Goal: Information Seeking & Learning: Learn about a topic

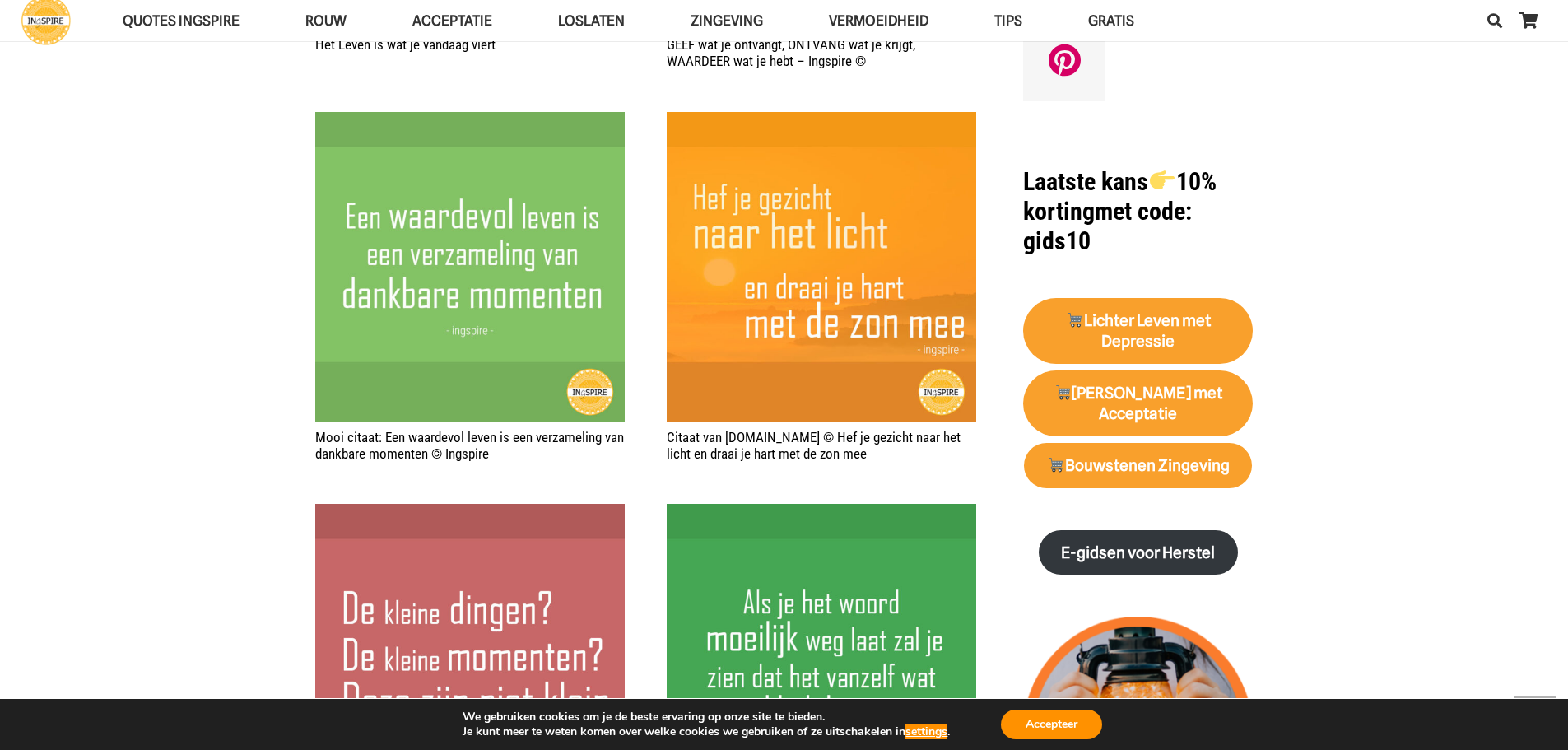
scroll to position [1235, 0]
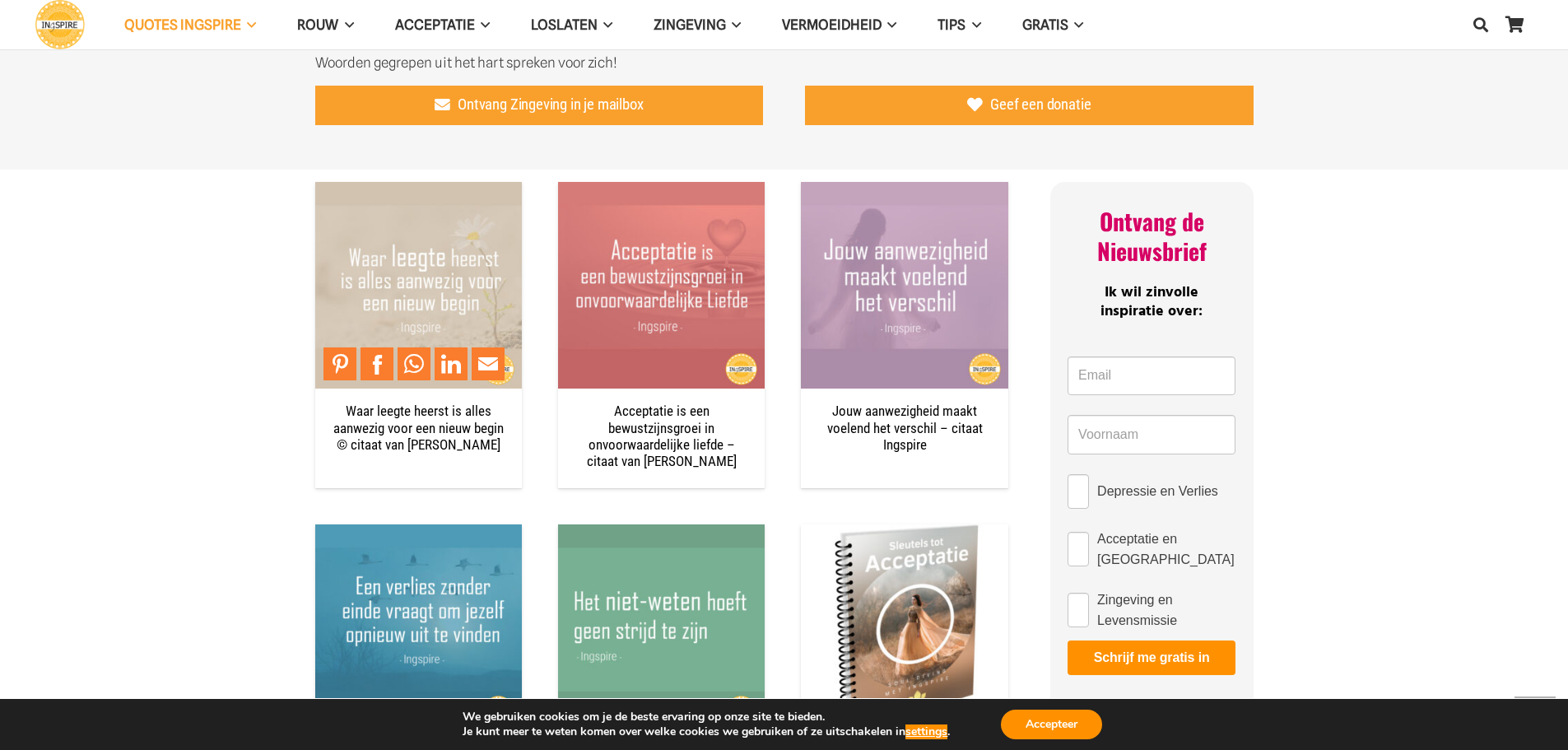
scroll to position [1070, 0]
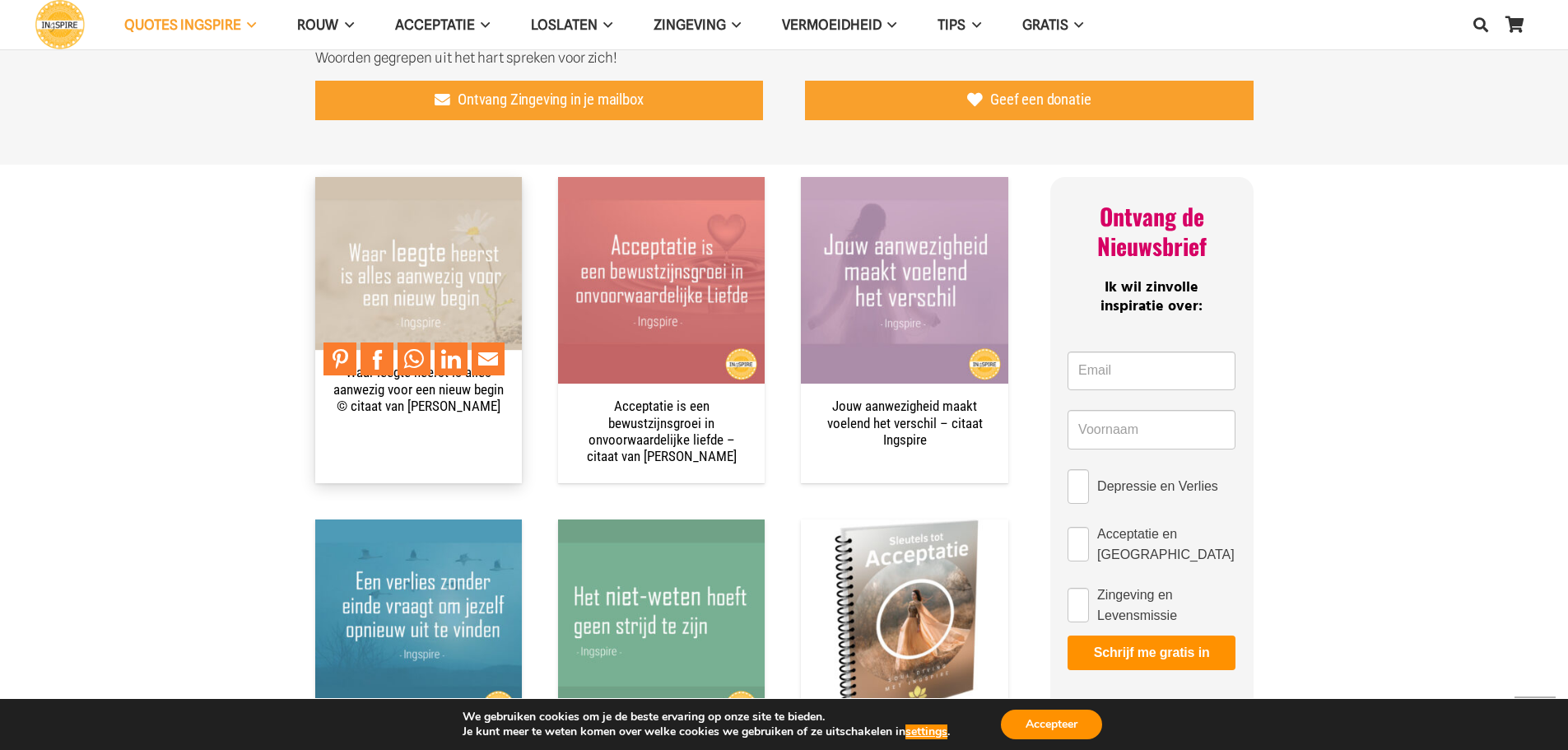
drag, startPoint x: 328, startPoint y: 376, endPoint x: 507, endPoint y: 401, distance: 180.7
click at [507, 401] on div "Waar leegte heerst is alles aanwezig voor een nieuw begin © citaat van [PERSON_…" at bounding box center [419, 391] width 206 height 82
drag, startPoint x: 513, startPoint y: 422, endPoint x: 368, endPoint y: 354, distance: 160.2
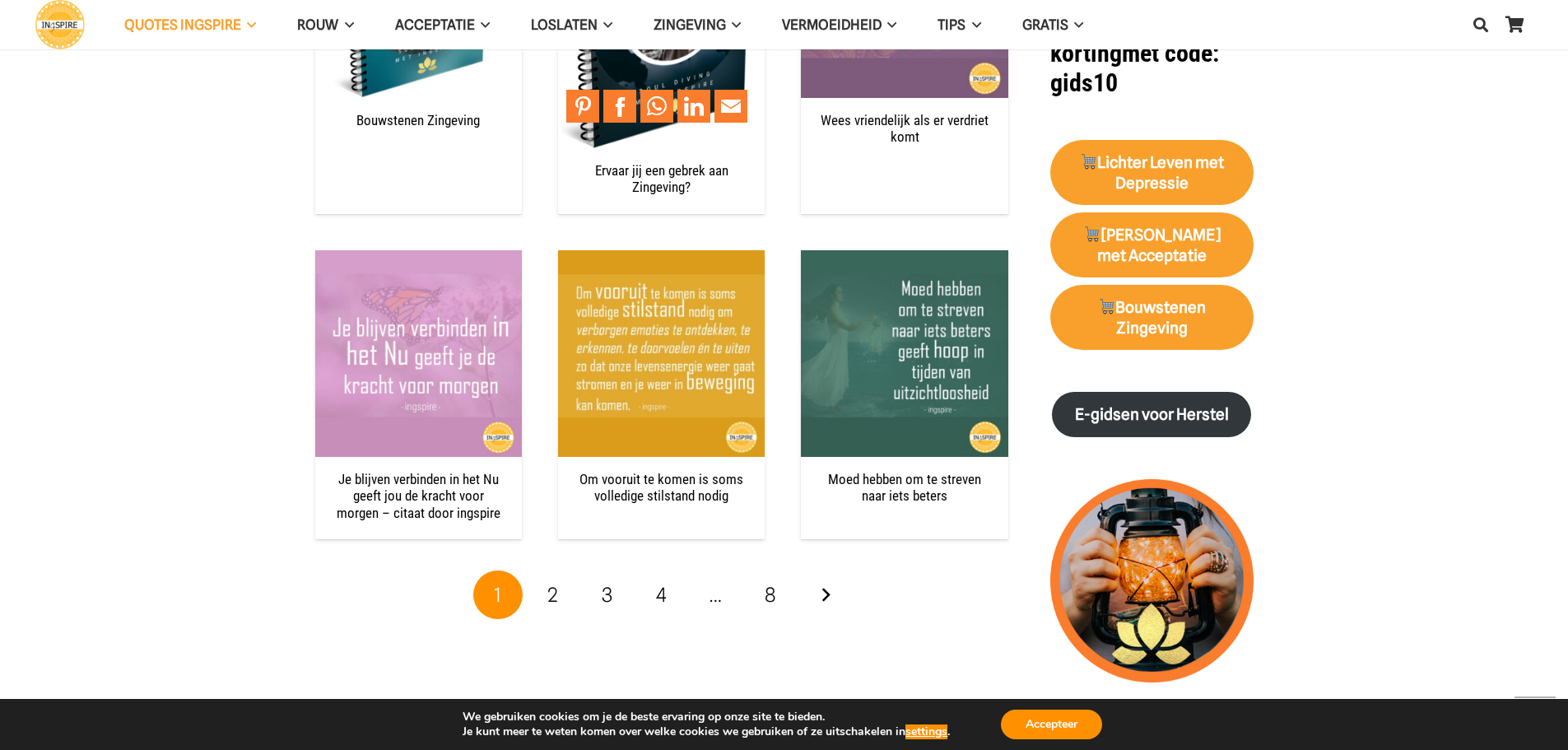
scroll to position [2059, 0]
